Goal: Navigation & Orientation: Go to known website

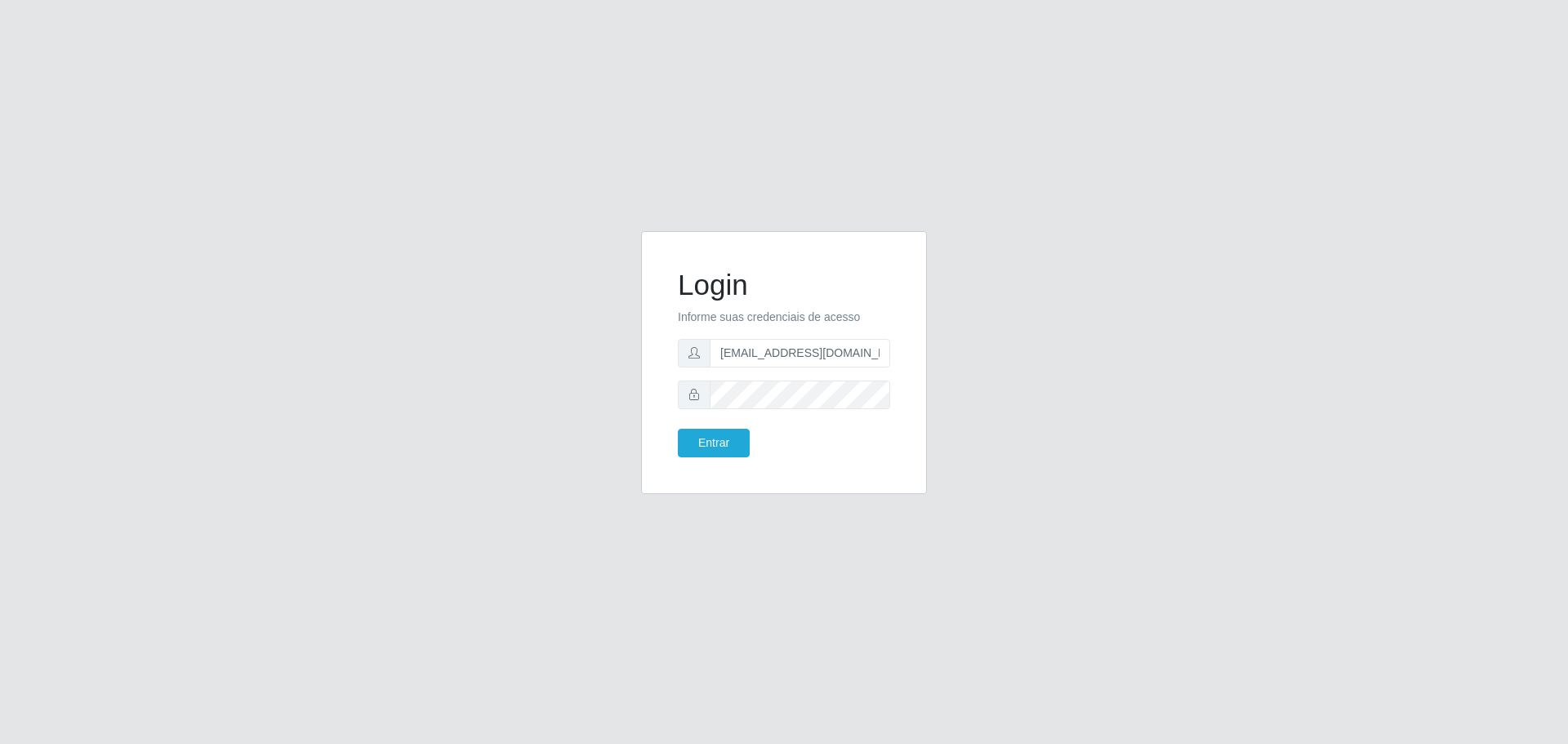
drag, startPoint x: 1353, startPoint y: 12, endPoint x: 1403, endPoint y: 27, distance: 52.2
